Goal: Book appointment/travel/reservation

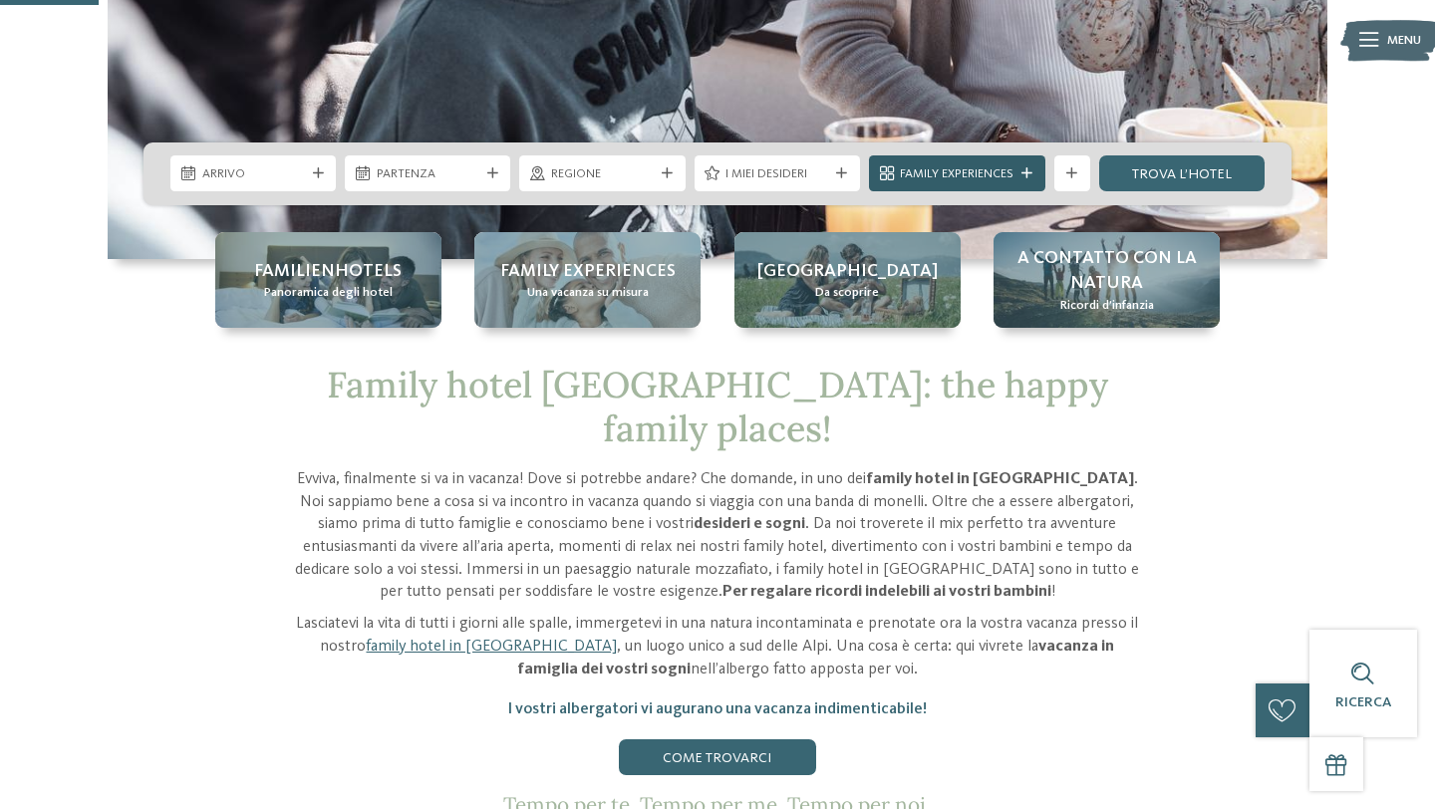
scroll to position [526, 0]
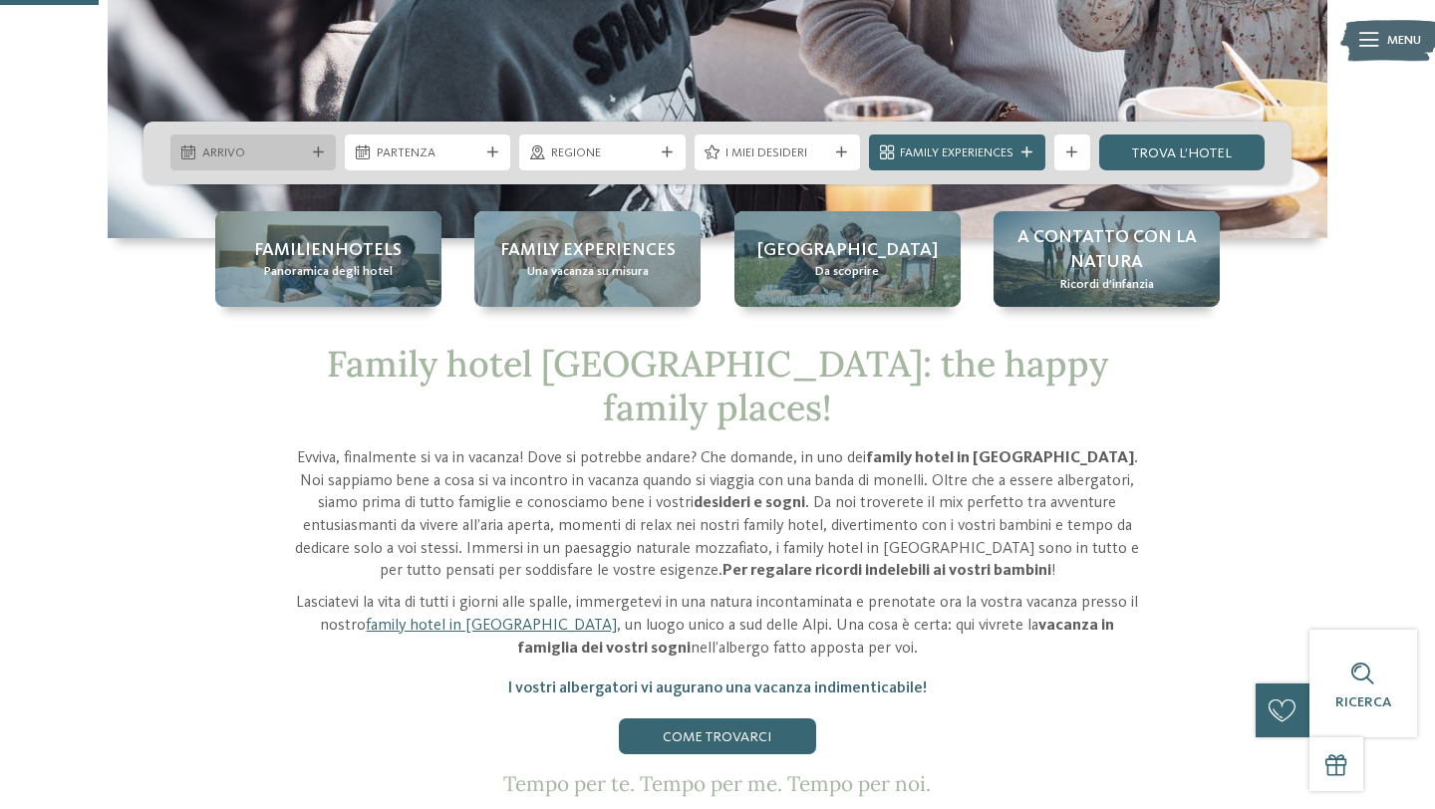
click at [243, 153] on span "Arrivo" at bounding box center [253, 154] width 103 height 18
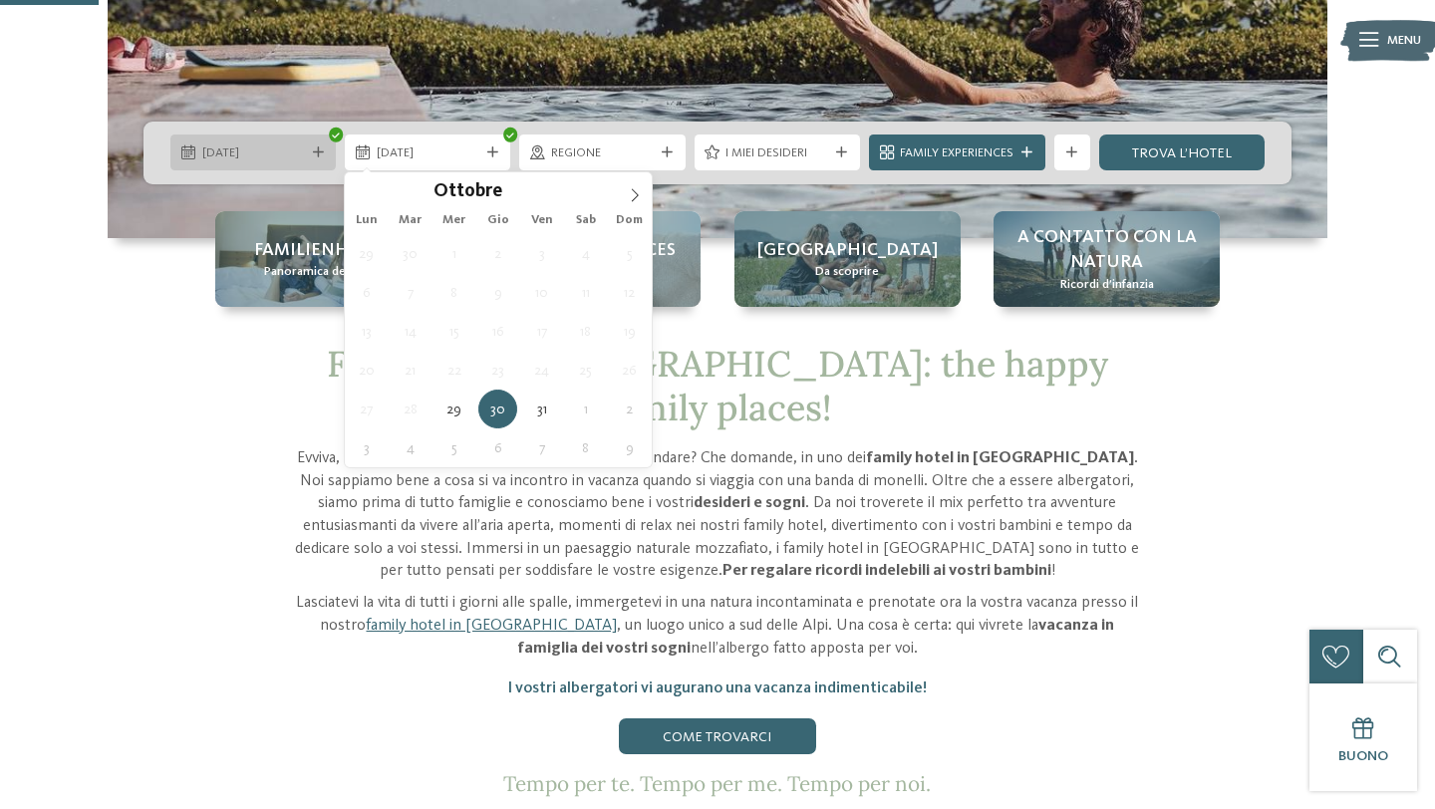
click at [240, 145] on span "[DATE]" at bounding box center [253, 154] width 103 height 18
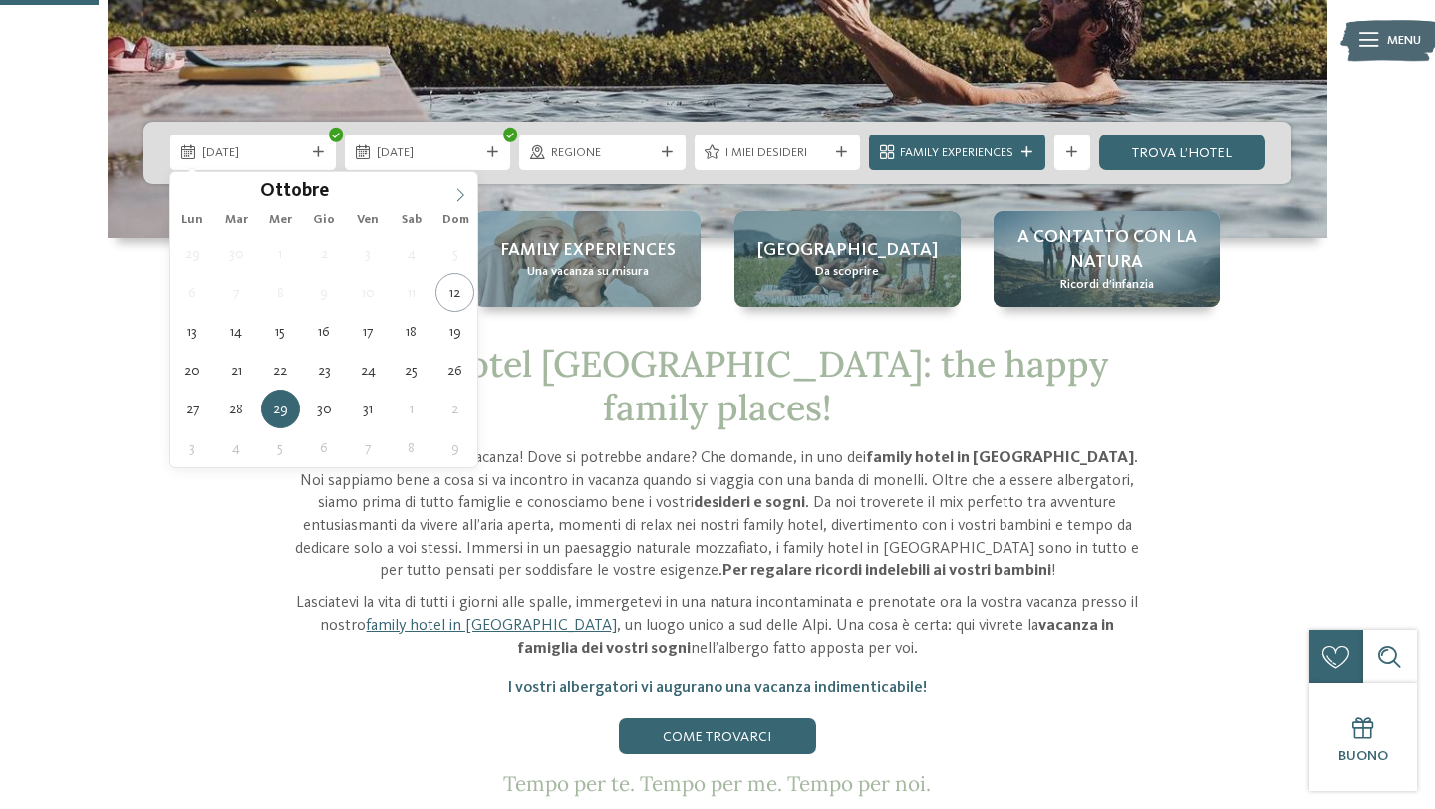
click at [459, 191] on icon at bounding box center [461, 194] width 7 height 13
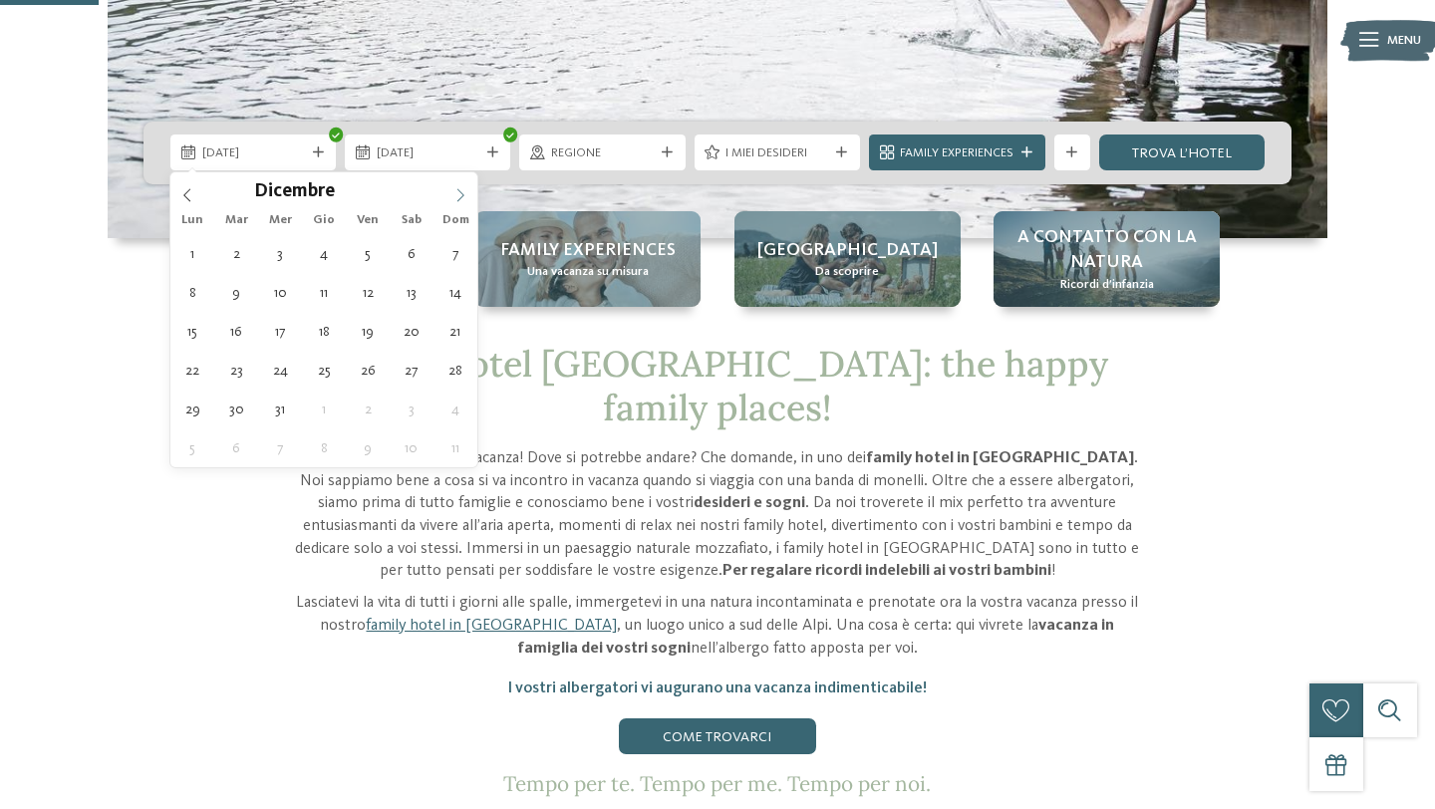
click at [459, 191] on icon at bounding box center [461, 194] width 7 height 13
type div "[DATE]"
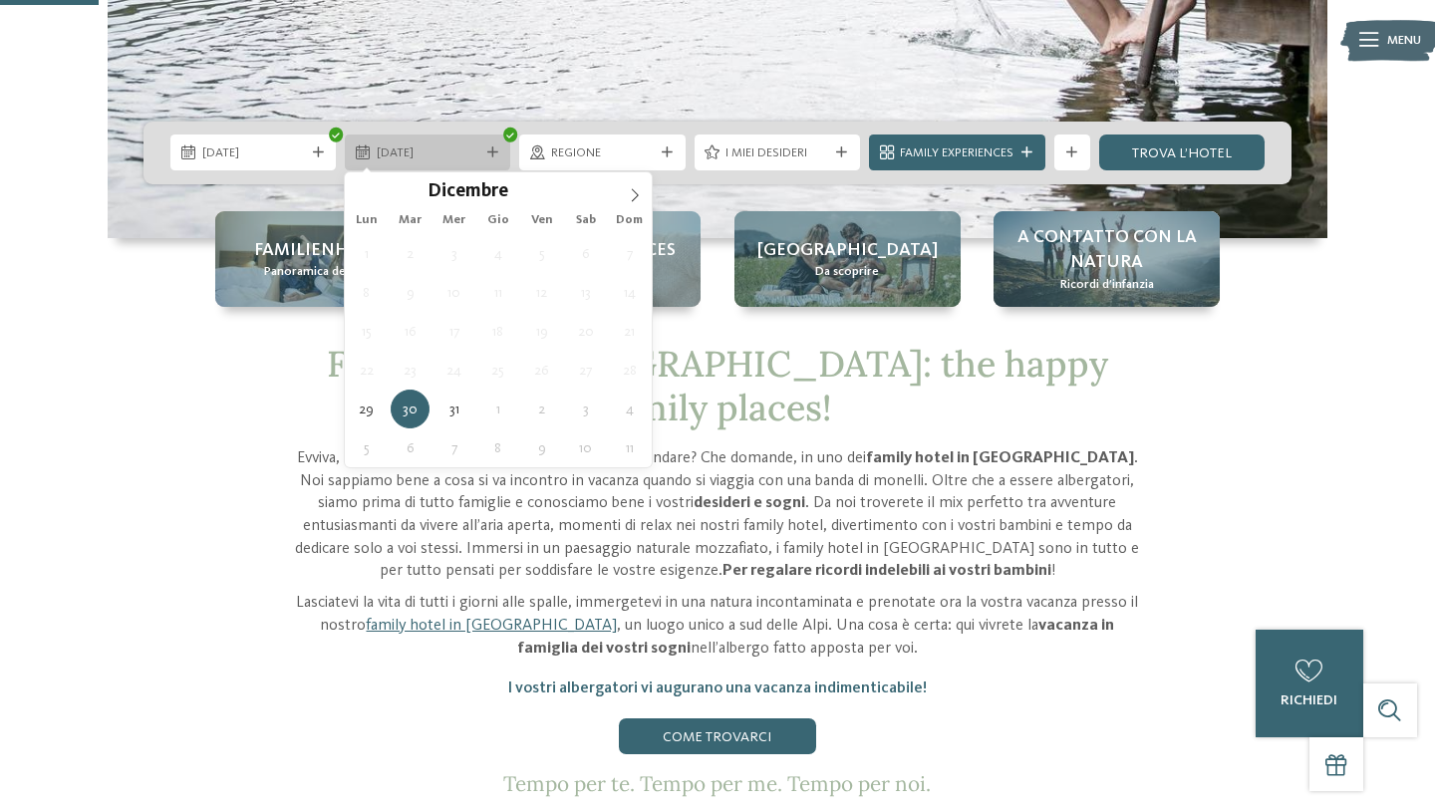
click at [428, 162] on div "[DATE]" at bounding box center [427, 153] width 165 height 36
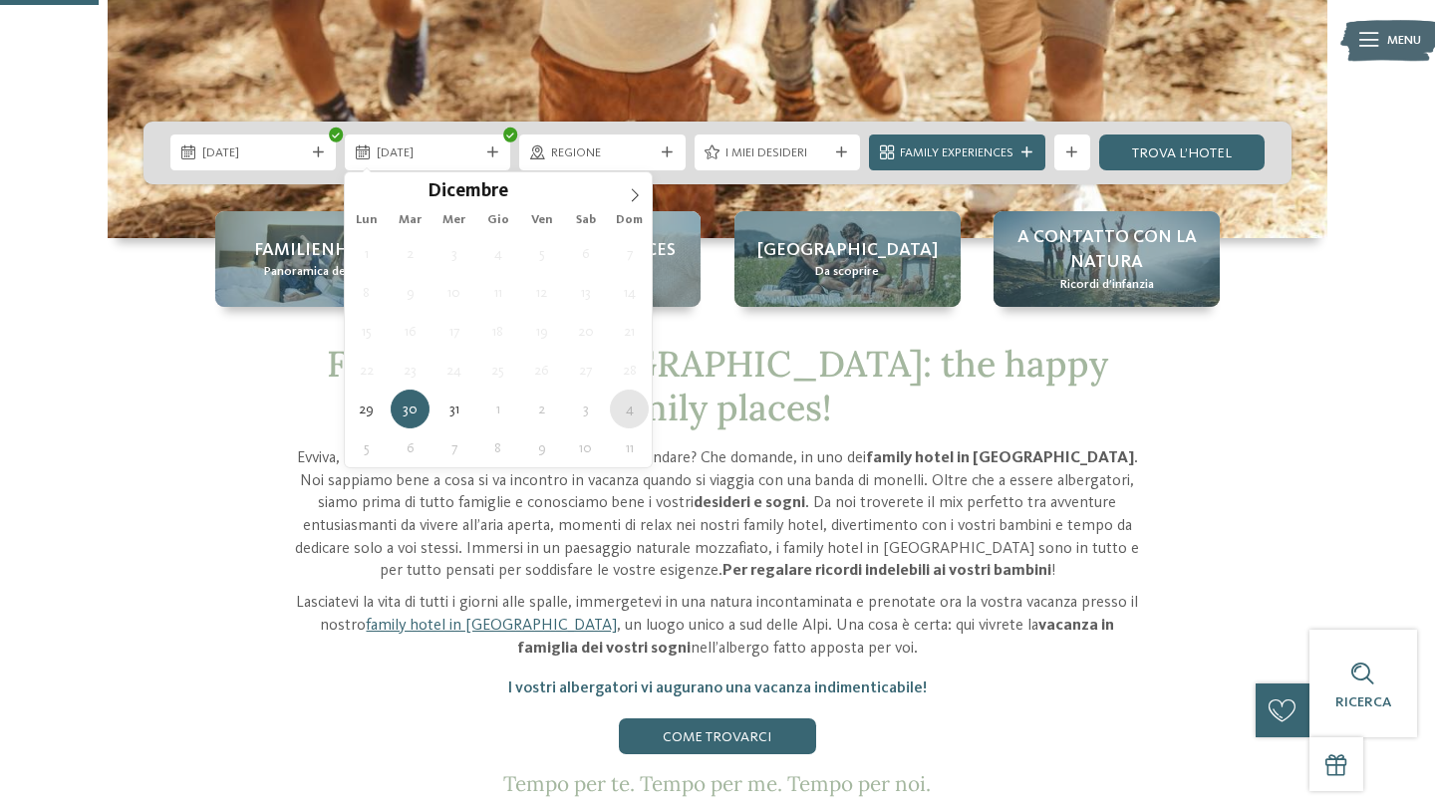
type div "[DATE]"
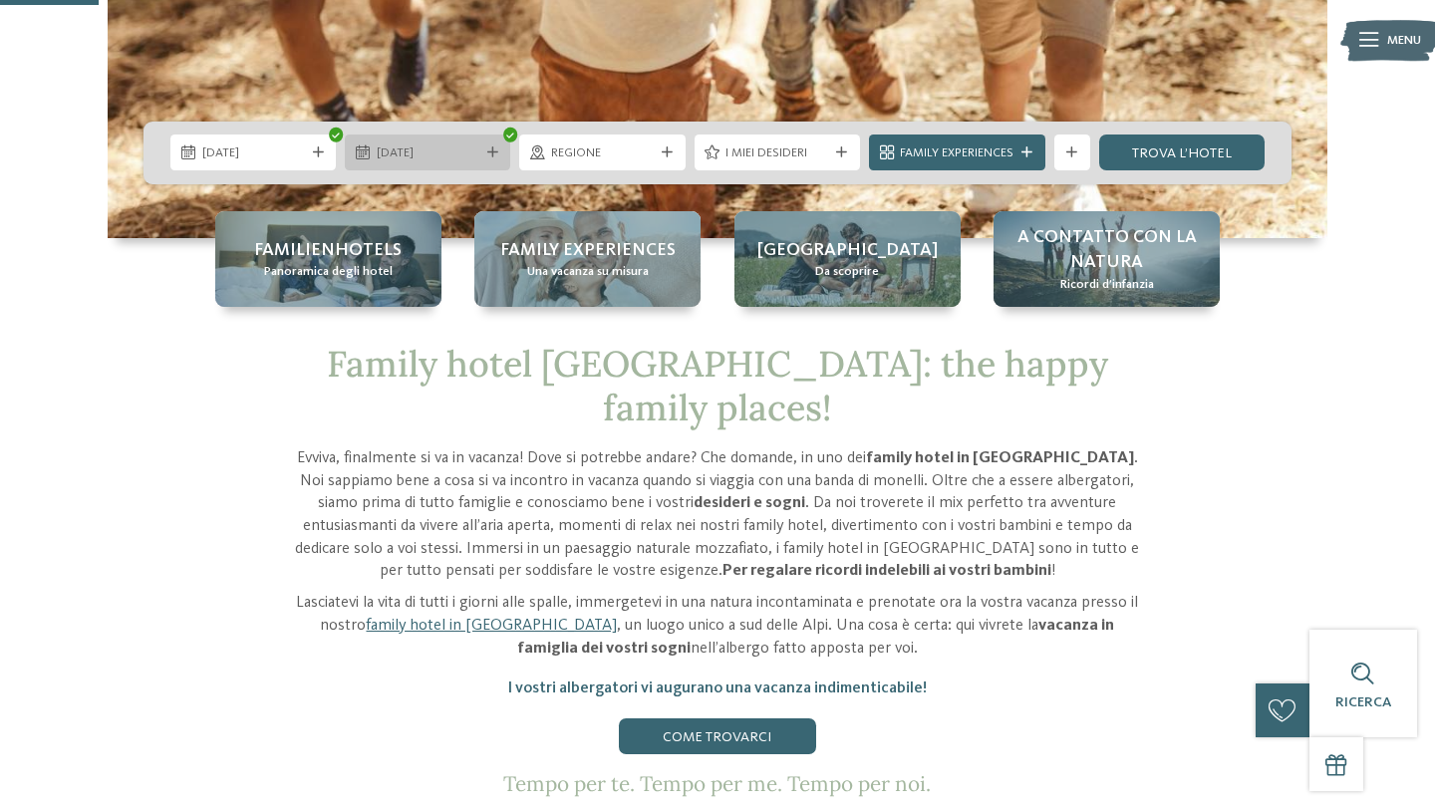
click at [480, 162] on div "[DATE]" at bounding box center [427, 153] width 165 height 36
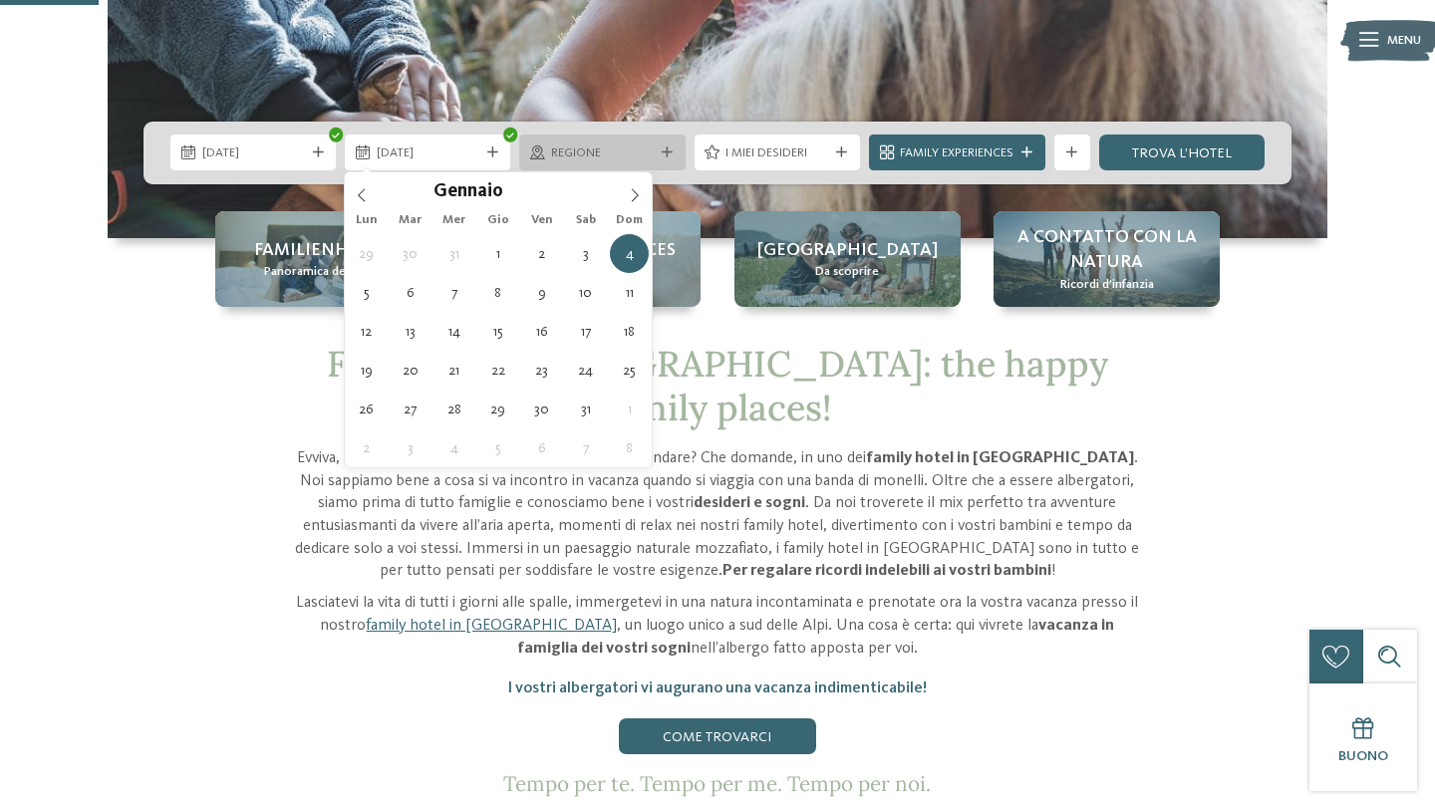
click at [659, 153] on div at bounding box center [668, 153] width 18 height 11
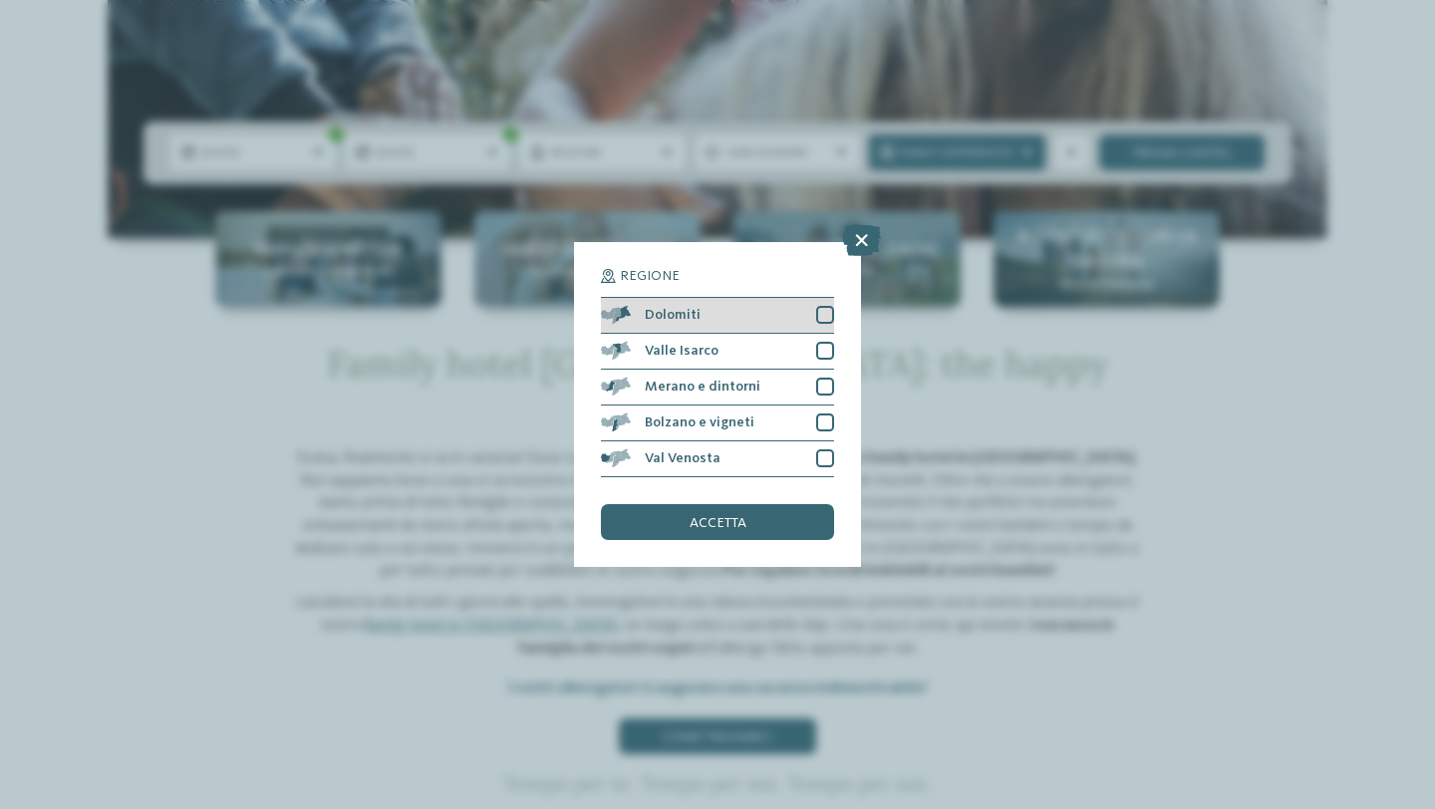
click at [808, 305] on div "Dolomiti" at bounding box center [717, 316] width 233 height 36
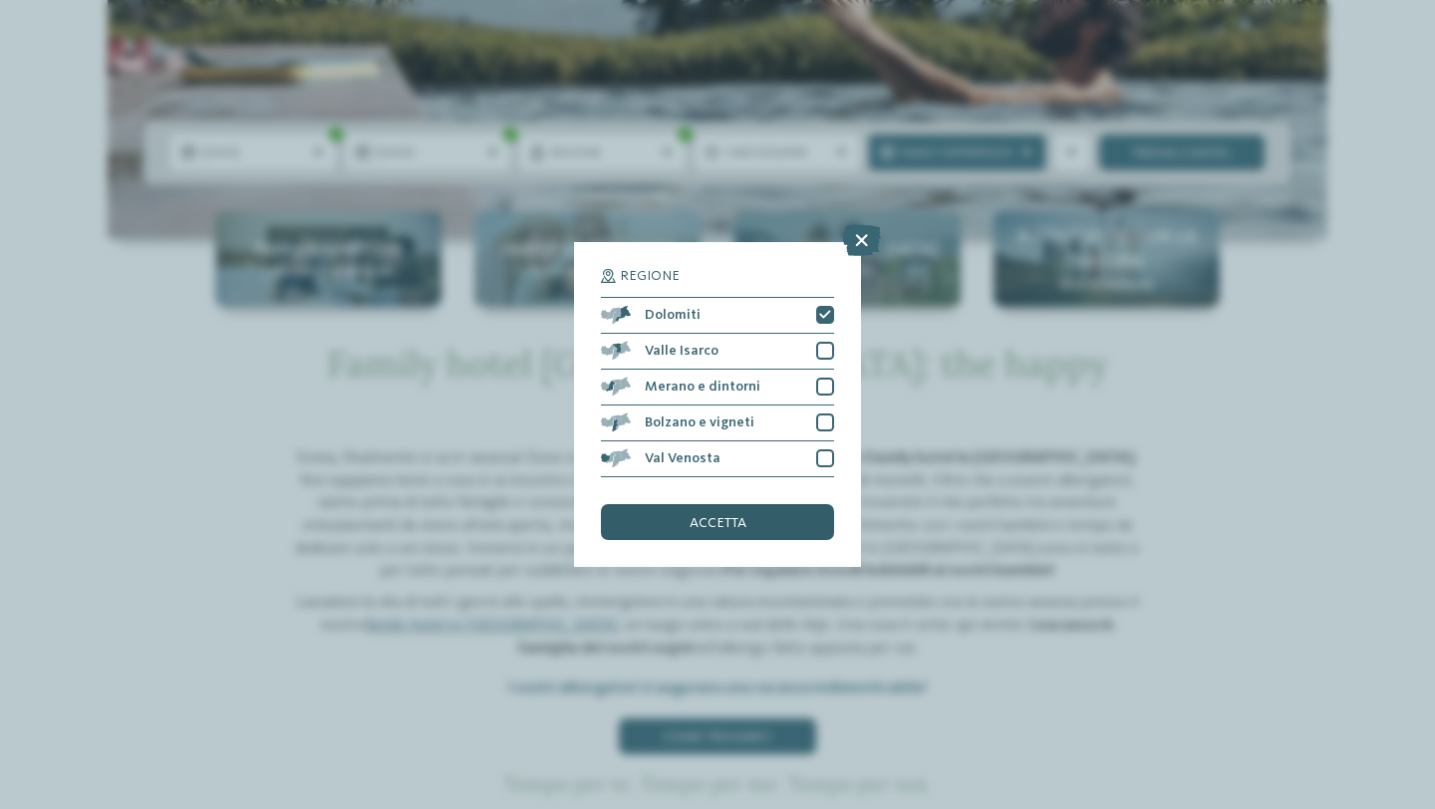
click at [743, 523] on span "accetta" at bounding box center [718, 523] width 57 height 14
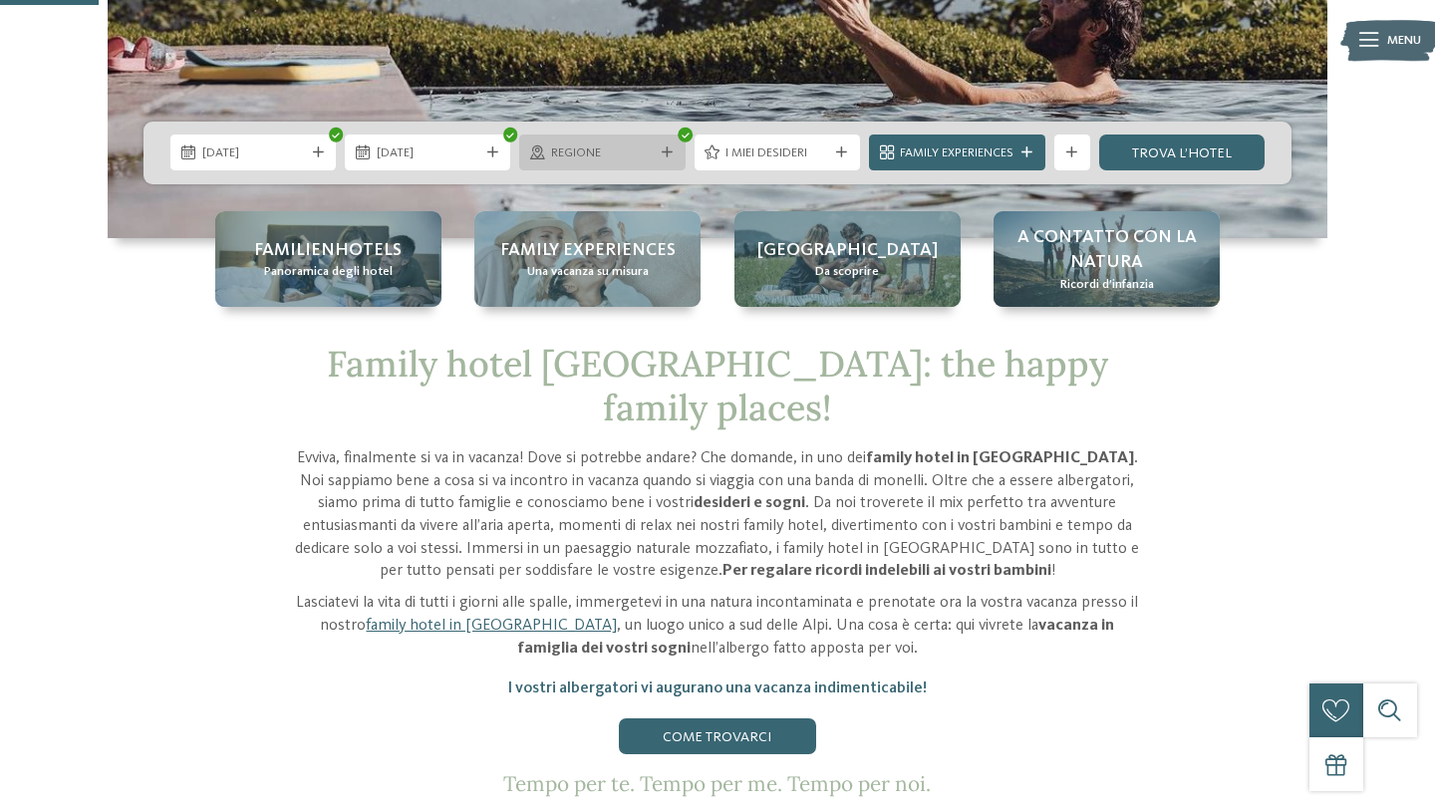
click at [635, 155] on span "Regione" at bounding box center [602, 154] width 103 height 18
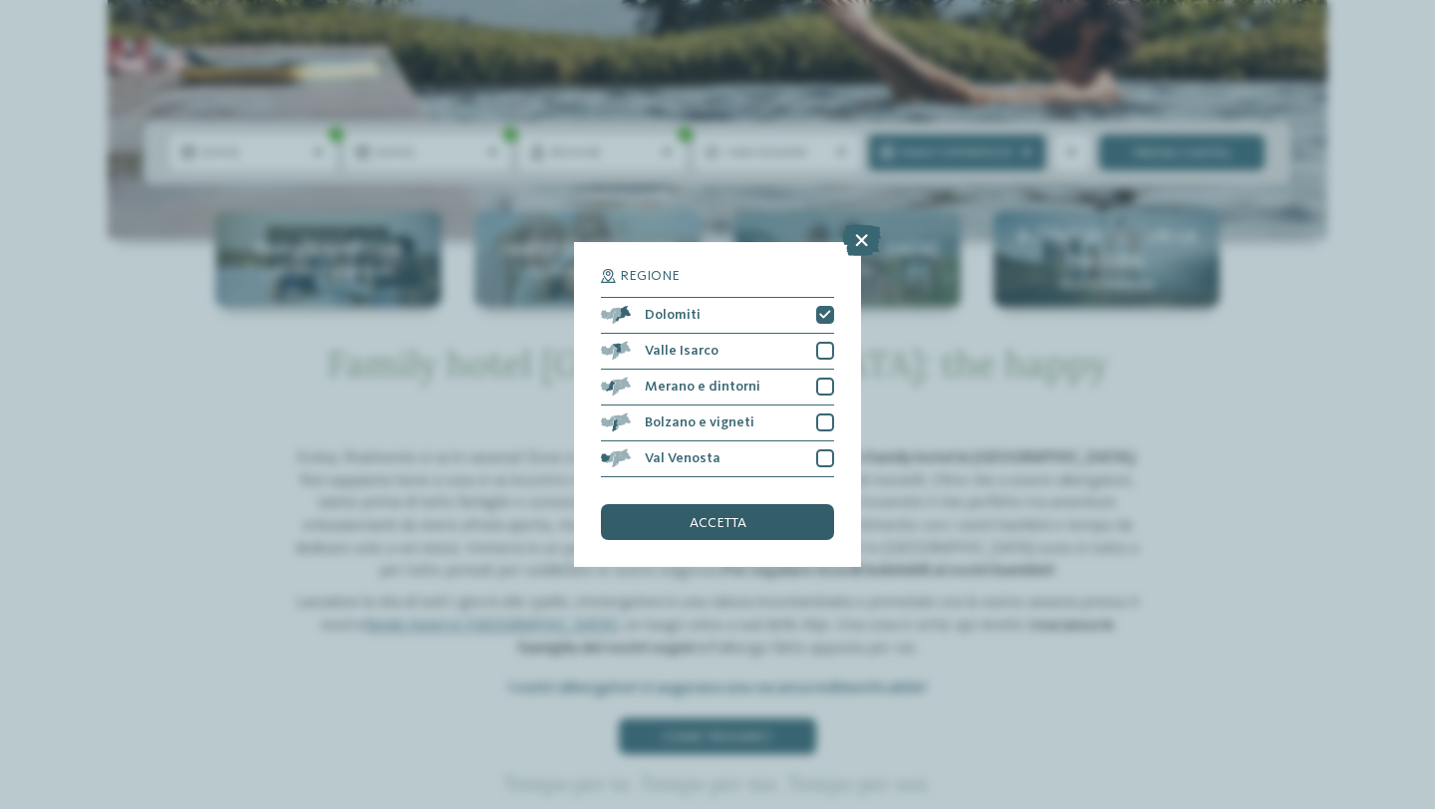
click at [703, 518] on span "accetta" at bounding box center [718, 523] width 57 height 14
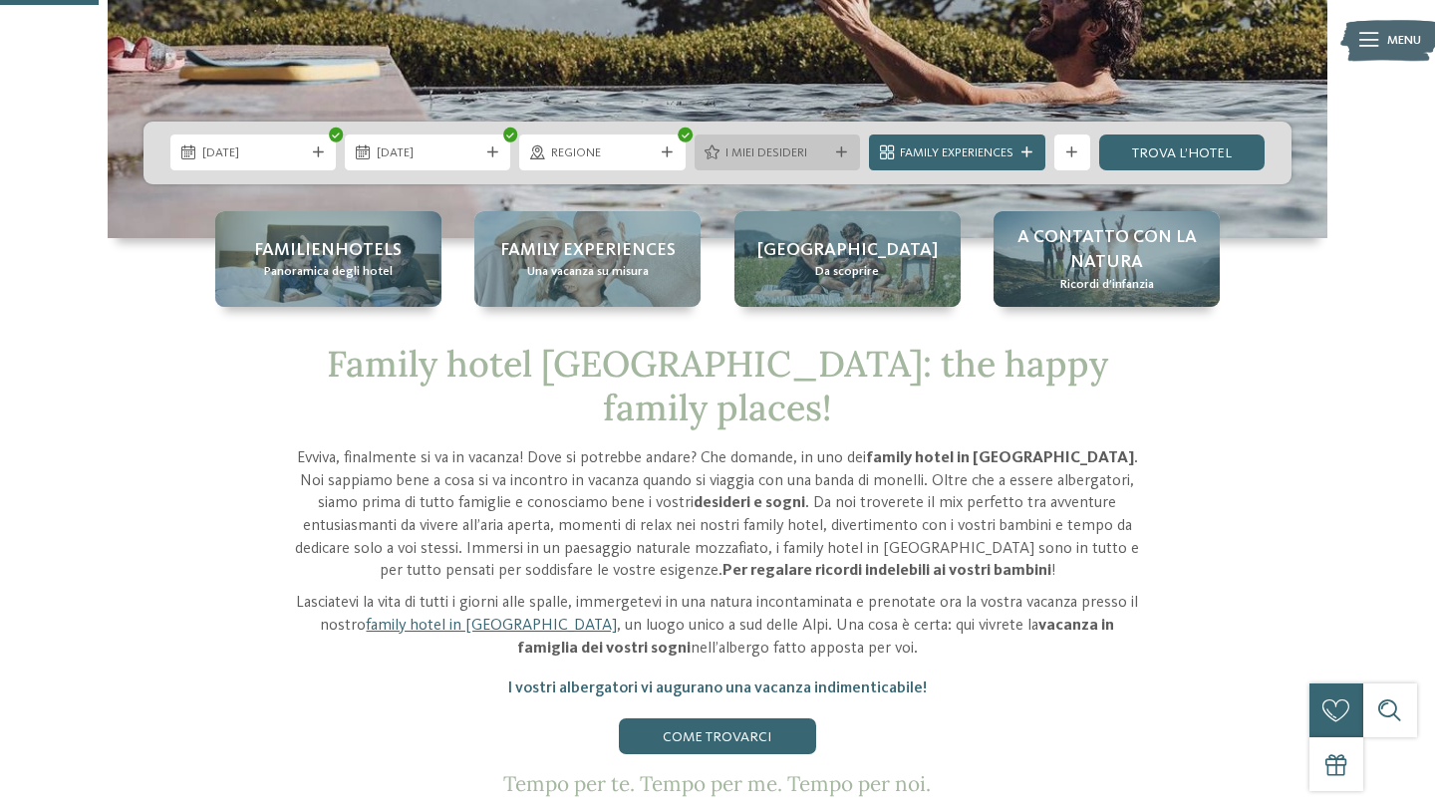
click at [814, 151] on span "I miei desideri" at bounding box center [777, 154] width 103 height 18
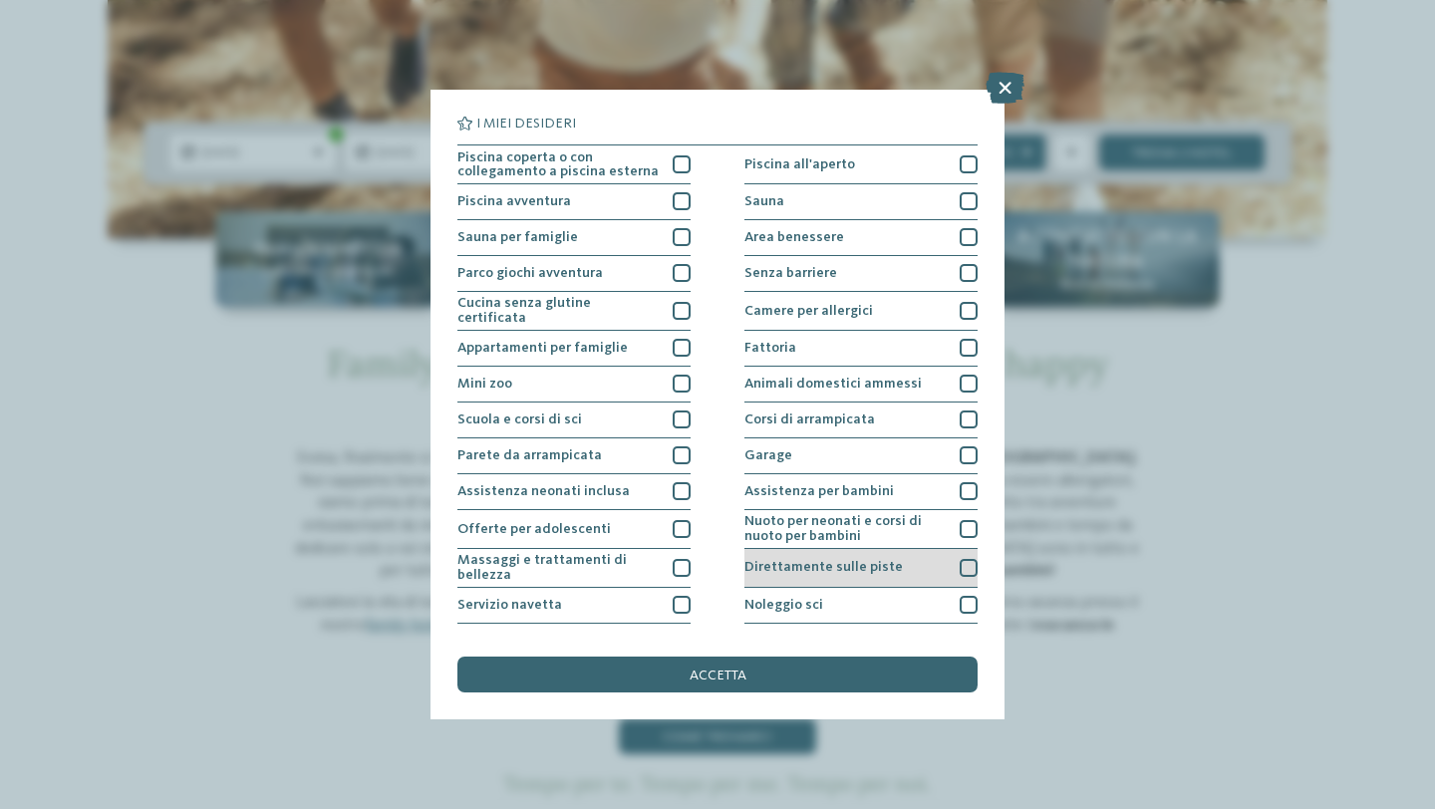
click at [950, 567] on div "Direttamente sulle piste" at bounding box center [861, 568] width 233 height 39
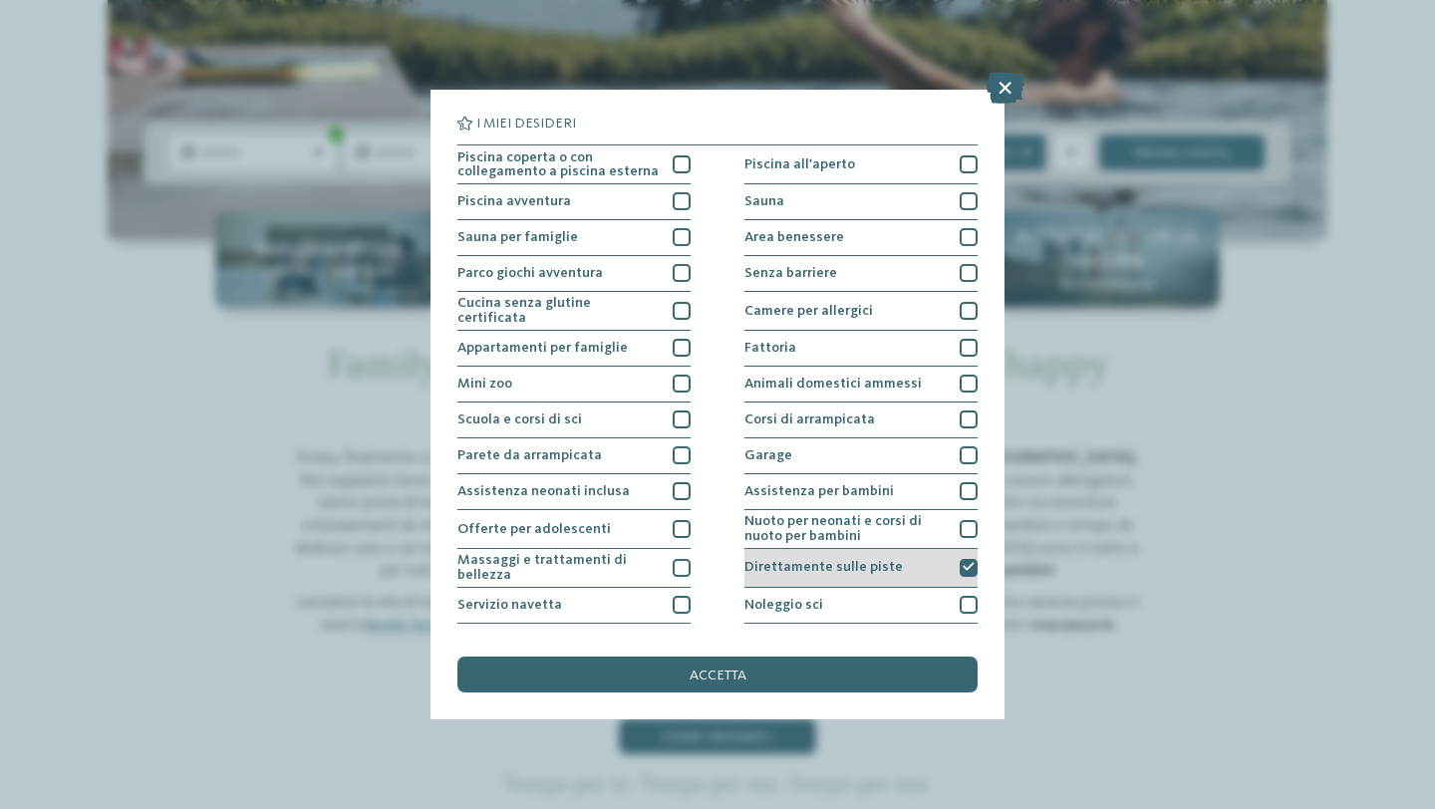
click at [822, 563] on span "Direttamente sulle piste" at bounding box center [824, 567] width 158 height 14
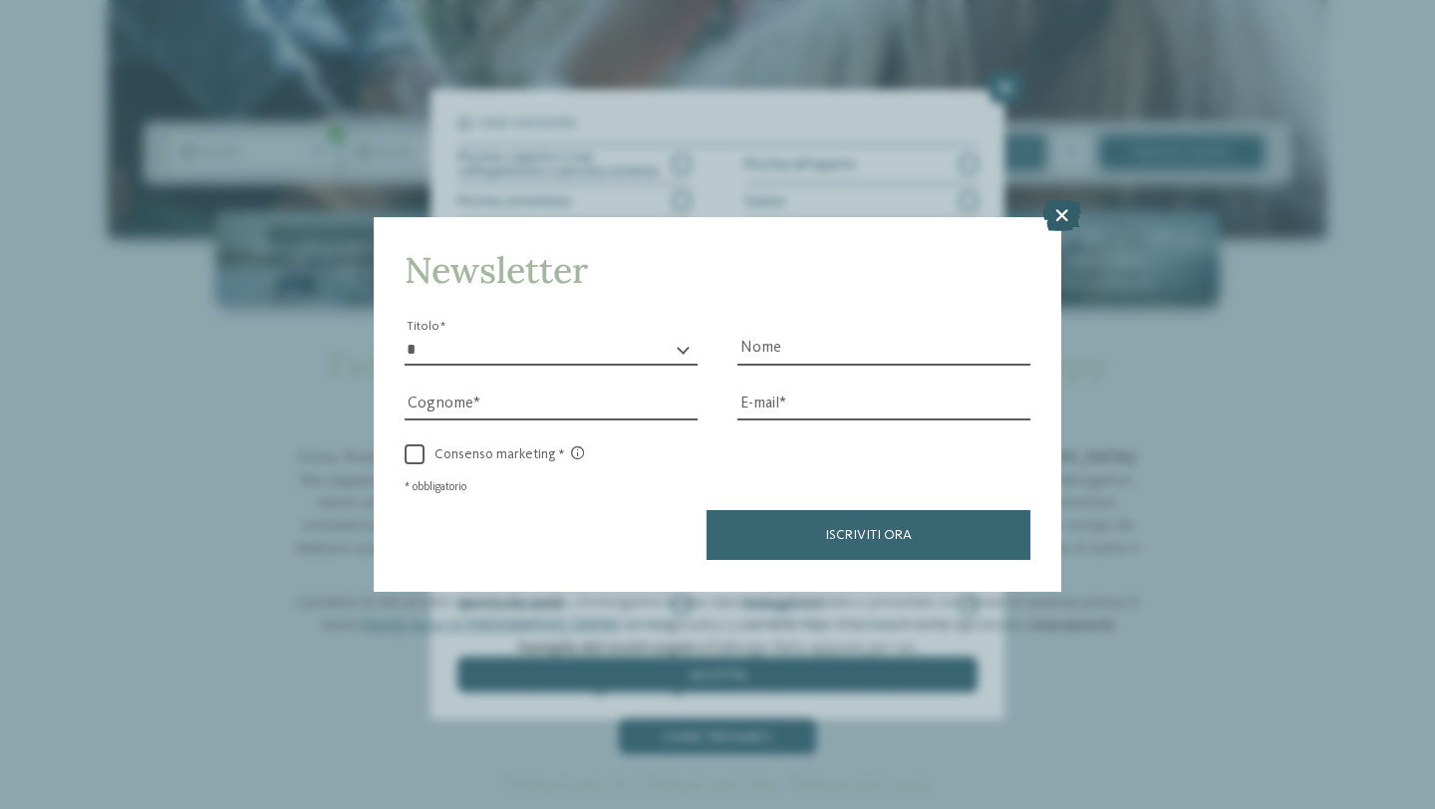
click at [1062, 233] on div at bounding box center [1062, 218] width 39 height 34
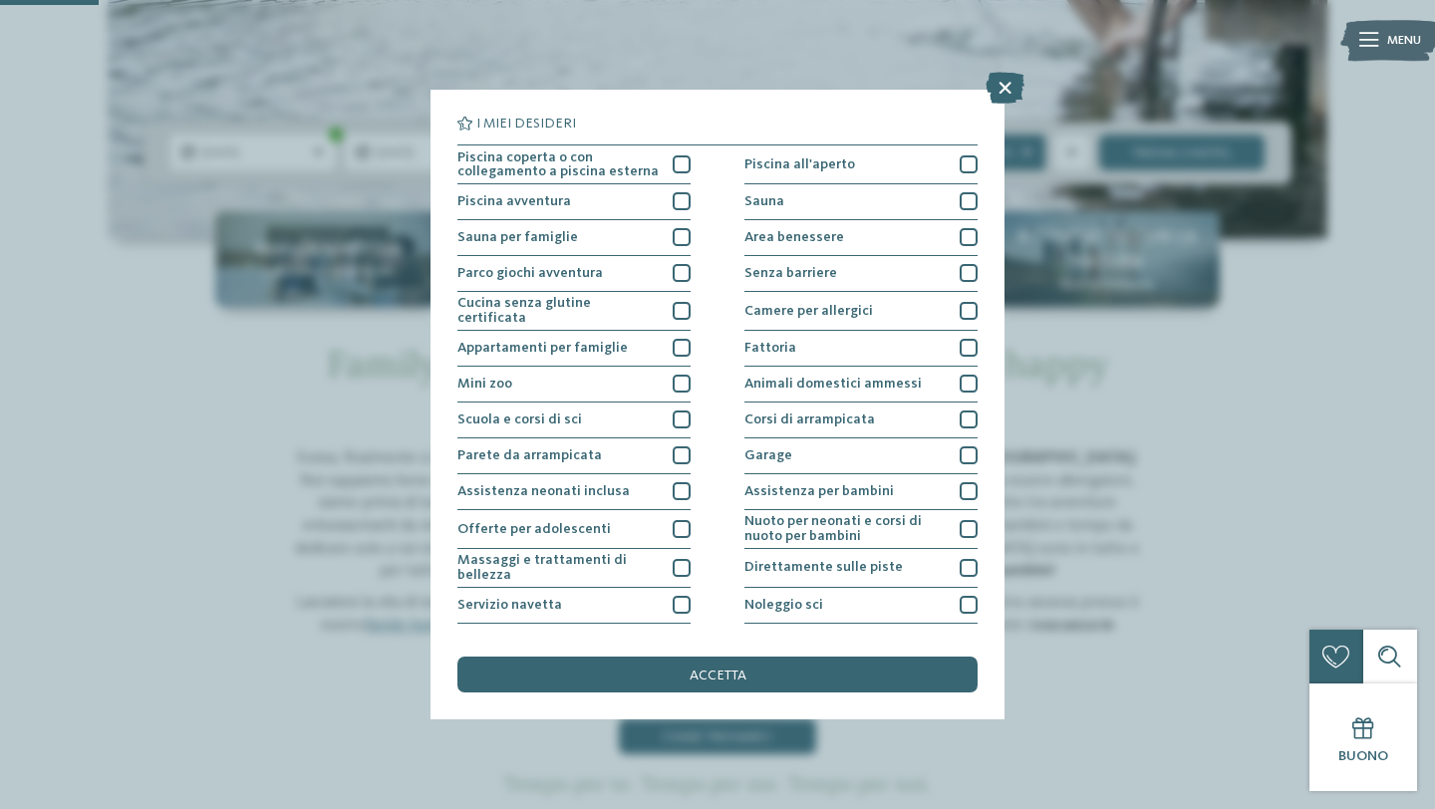
click at [1004, 341] on div "I miei desideri Piscina coperta o con collegamento a piscina esterna Piscina al…" at bounding box center [718, 405] width 575 height 630
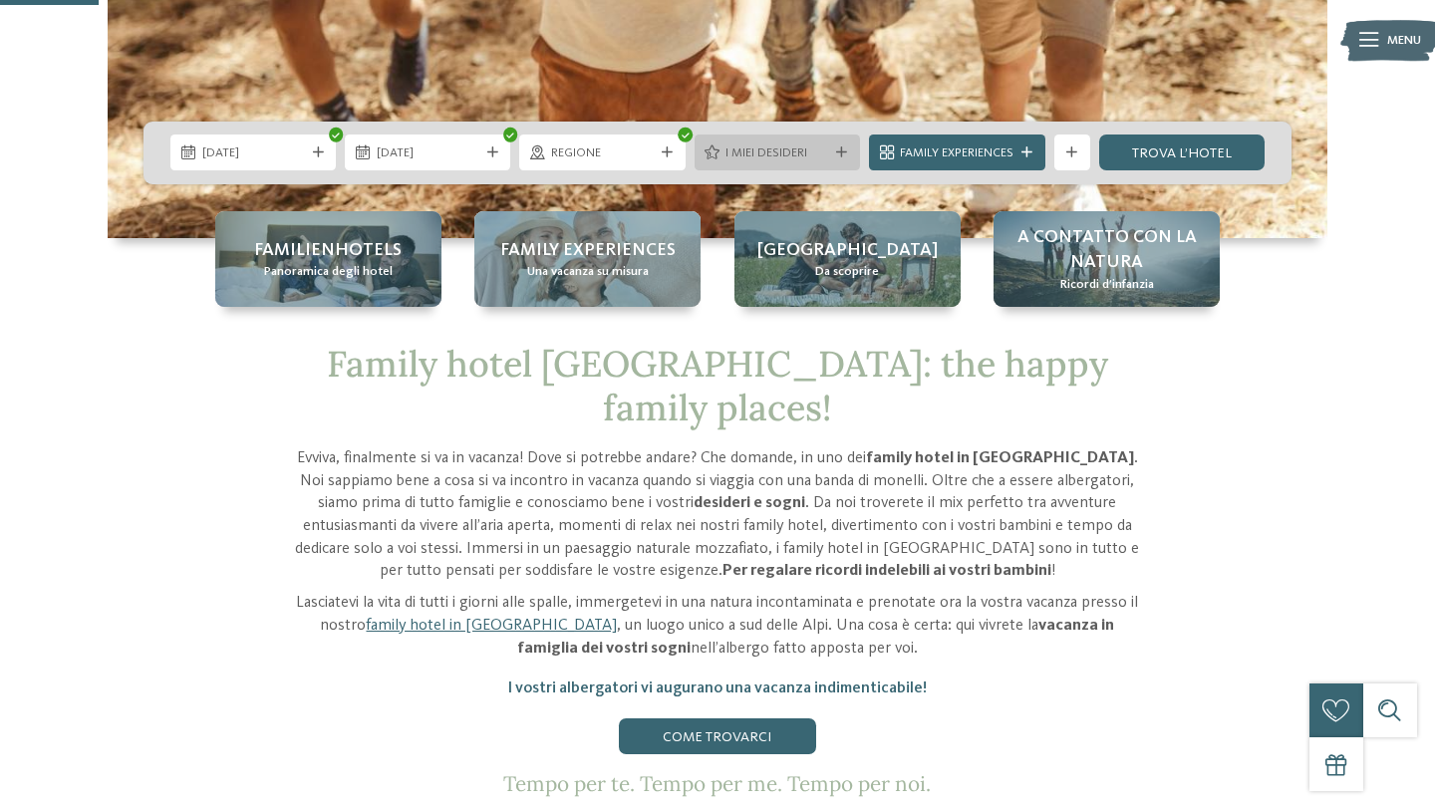
click at [782, 163] on div "I miei desideri" at bounding box center [777, 153] width 165 height 36
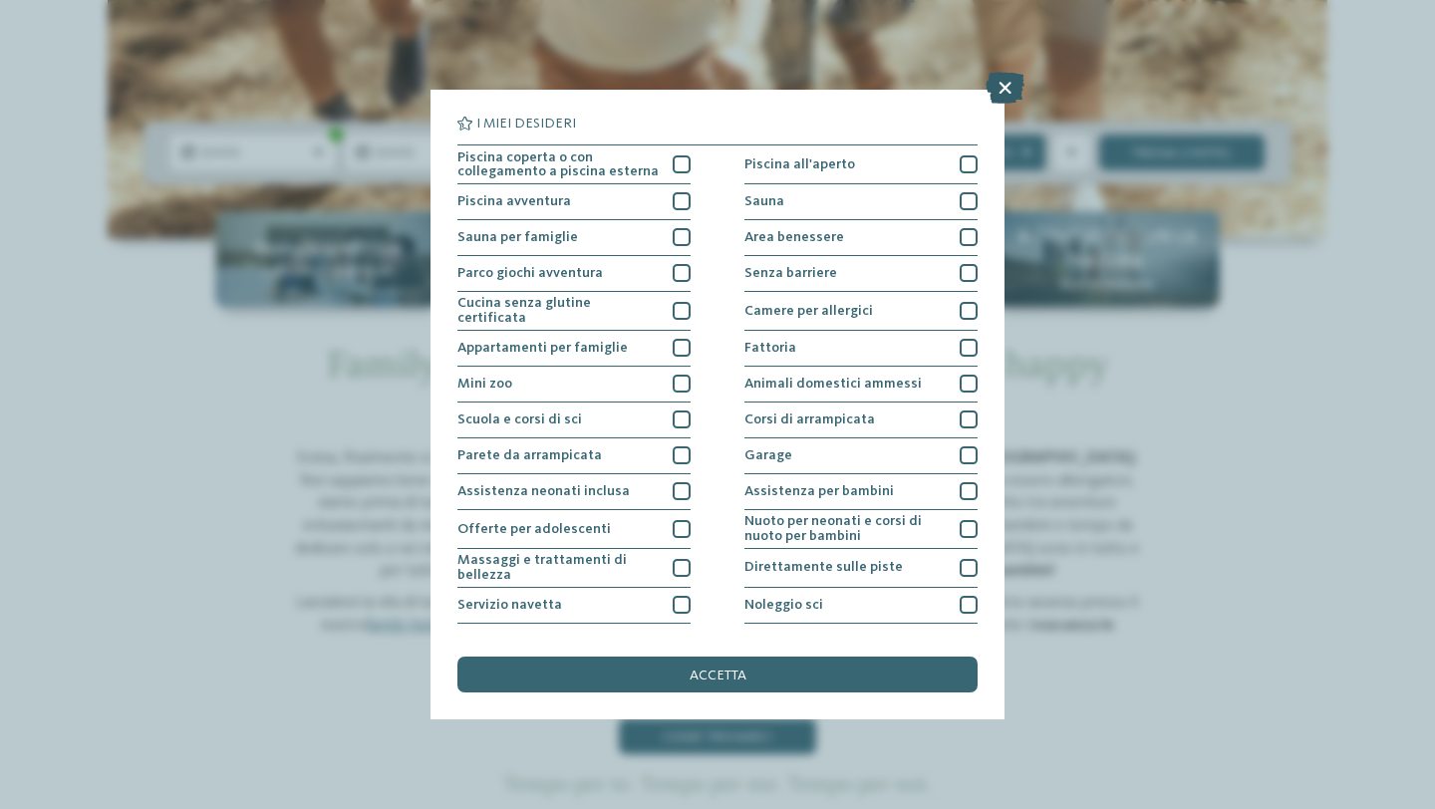
click at [1007, 90] on icon at bounding box center [1005, 88] width 39 height 32
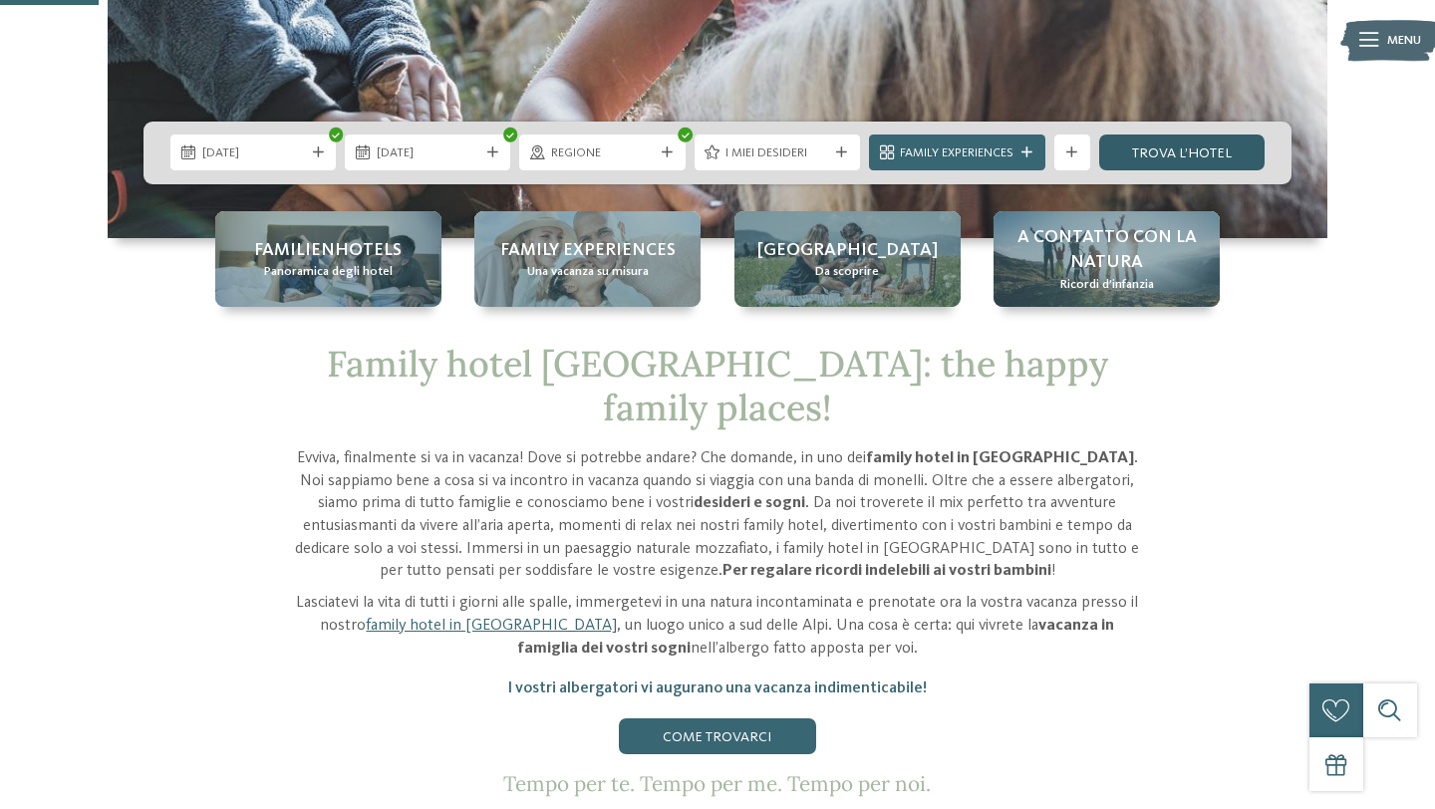
click at [1214, 147] on link "trova l’hotel" at bounding box center [1181, 153] width 165 height 36
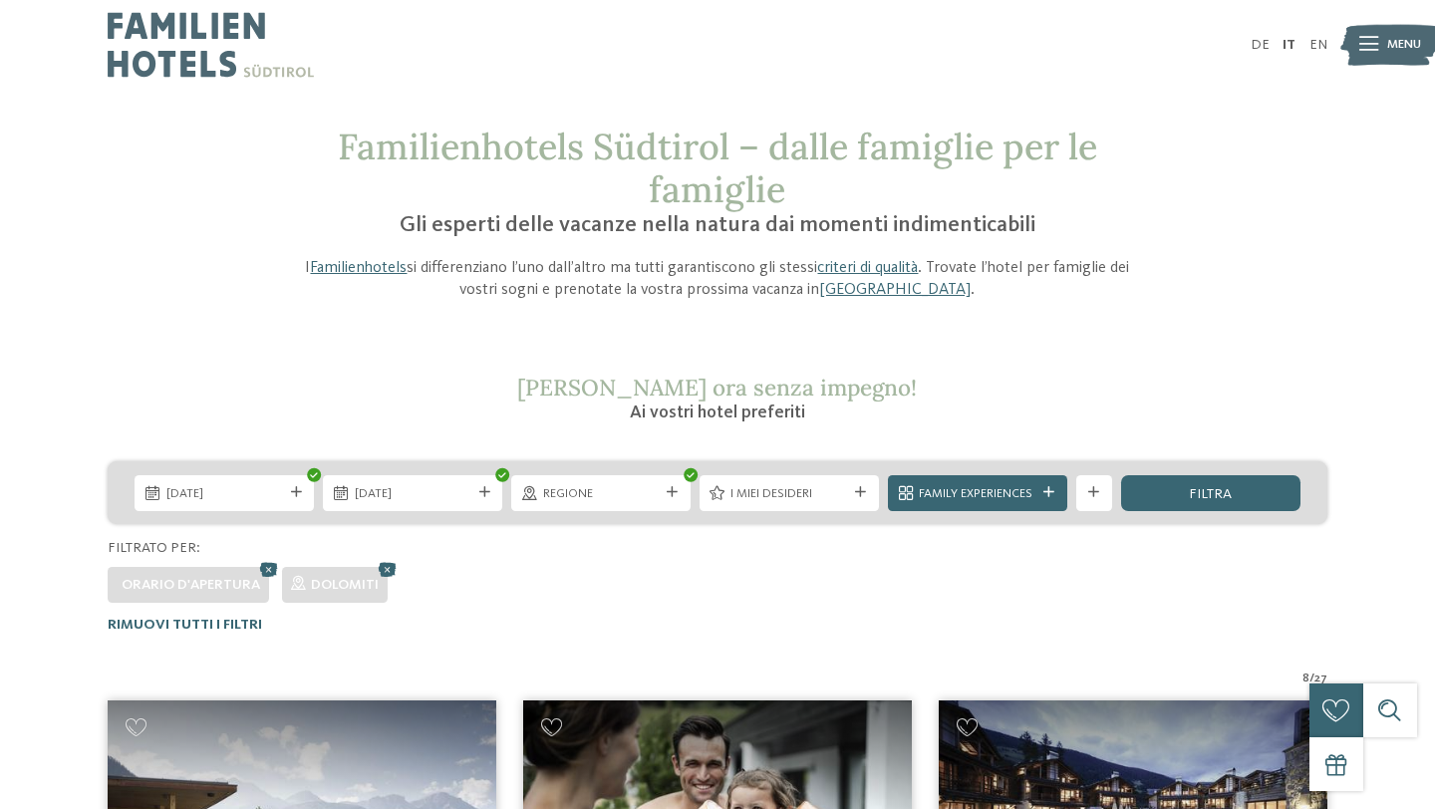
click at [227, 580] on span "Orario d'apertura" at bounding box center [191, 585] width 139 height 14
click at [982, 495] on span "Family Experiences" at bounding box center [977, 494] width 117 height 18
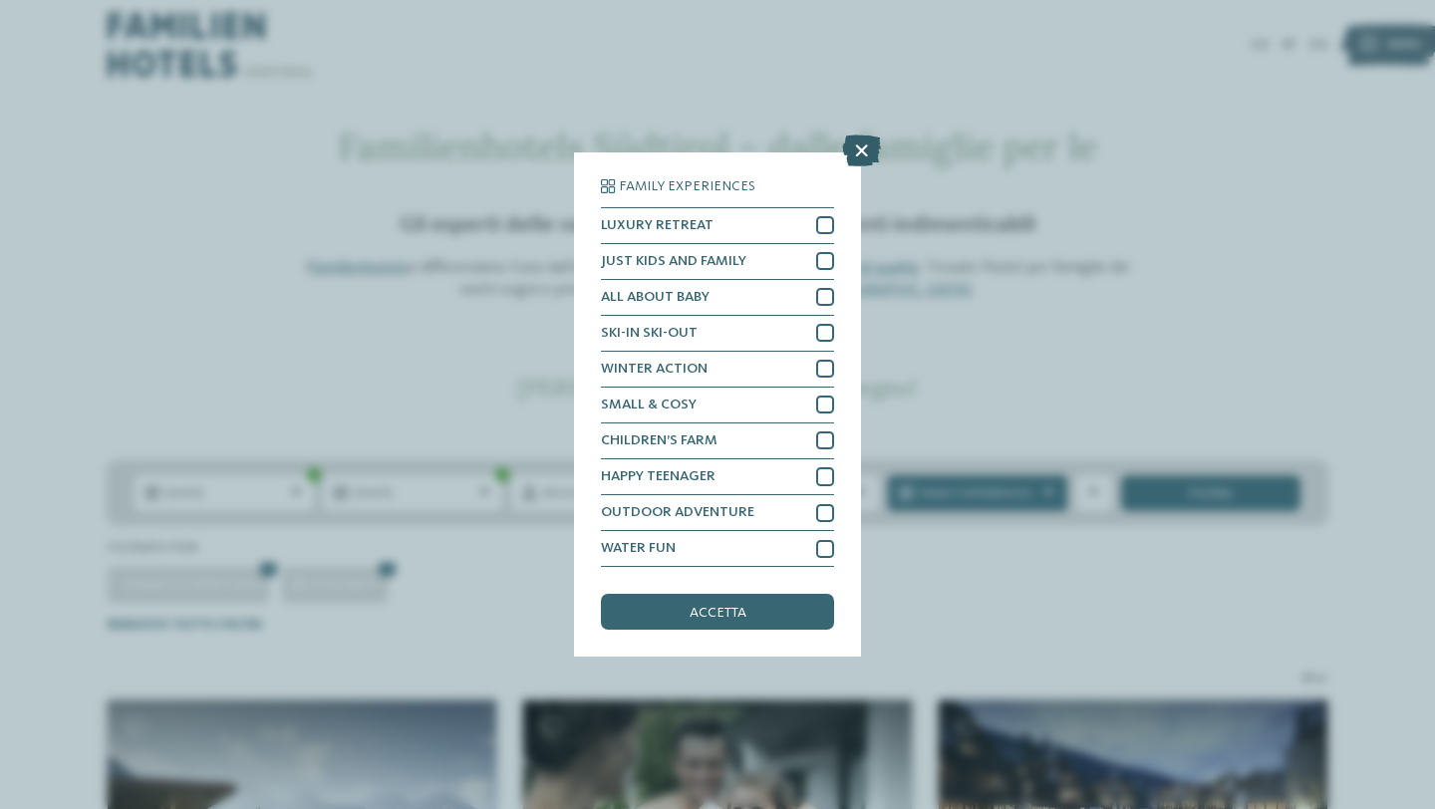
click at [860, 159] on icon at bounding box center [861, 151] width 39 height 32
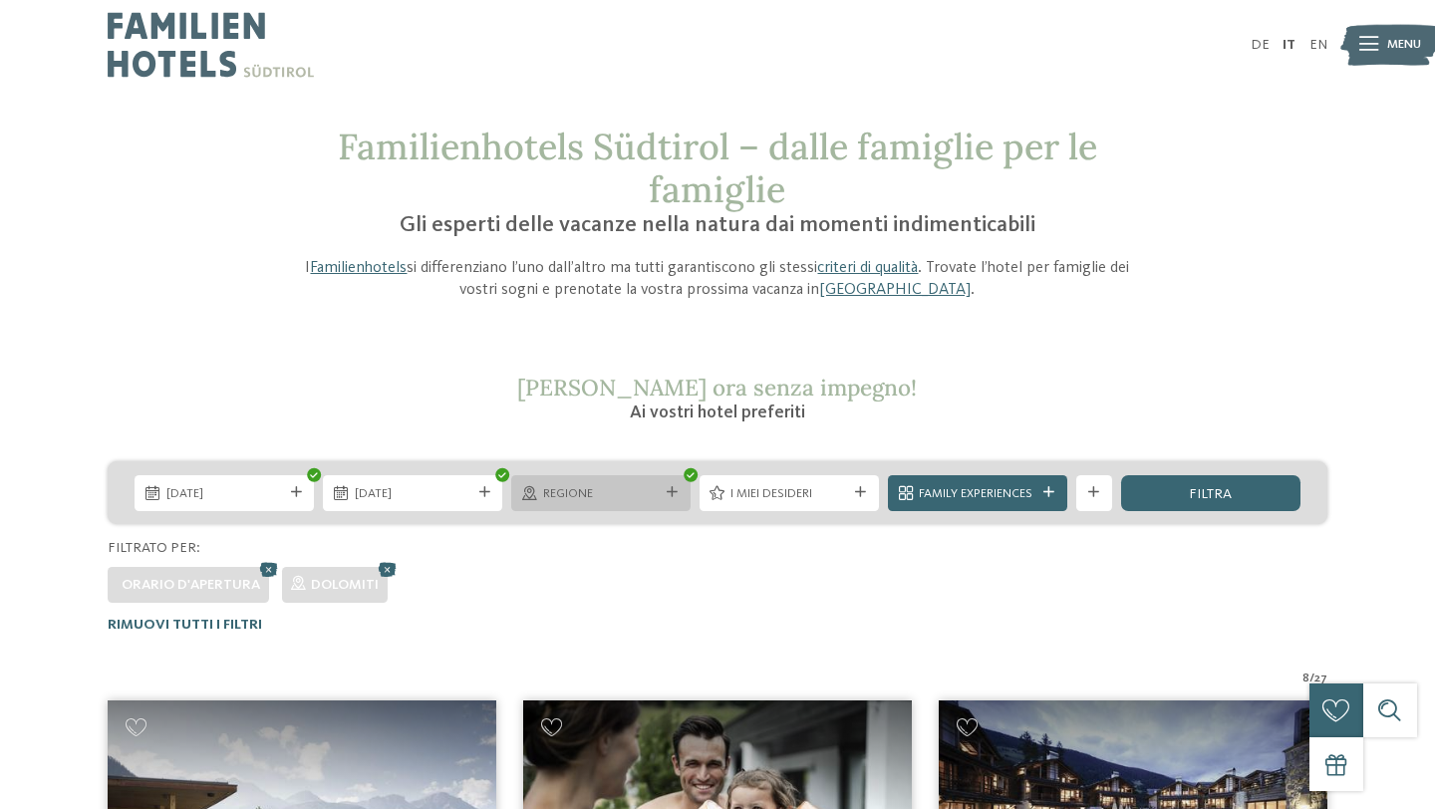
click at [621, 504] on div "Regione" at bounding box center [600, 493] width 179 height 36
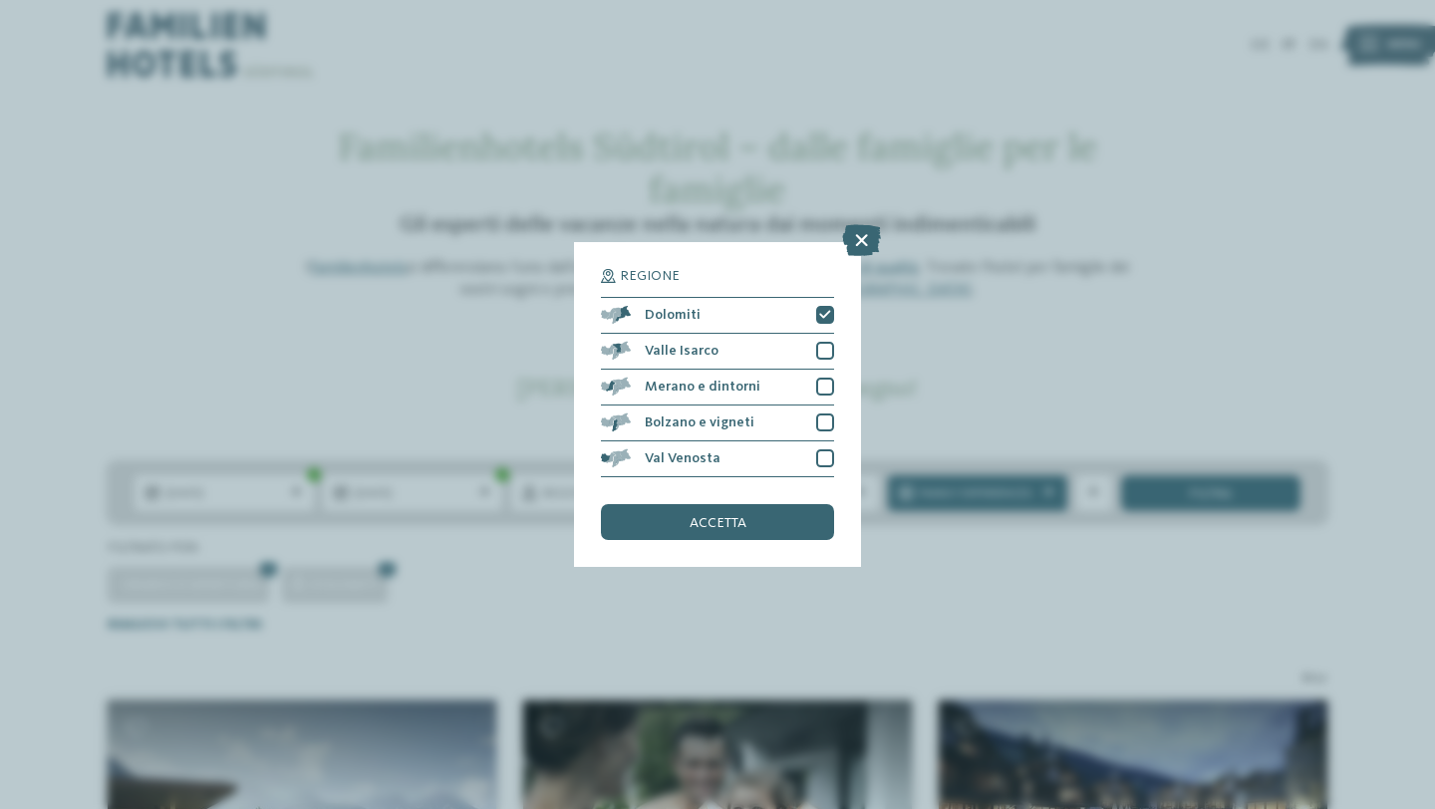
click at [858, 261] on div "Regione Dolomiti Valle Isarco" at bounding box center [717, 404] width 287 height 325
